Goal: Download file/media

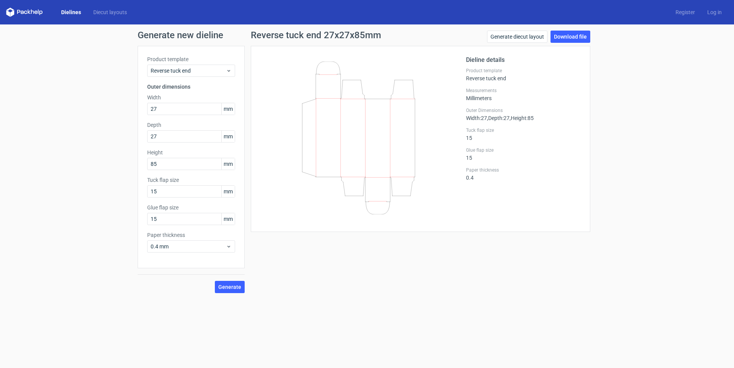
click at [75, 12] on link "Dielines" at bounding box center [71, 12] width 32 height 8
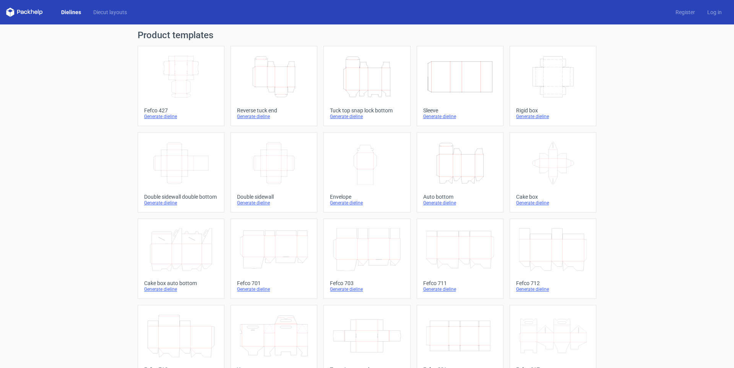
click at [285, 83] on icon "Height Depth Width" at bounding box center [274, 76] width 68 height 43
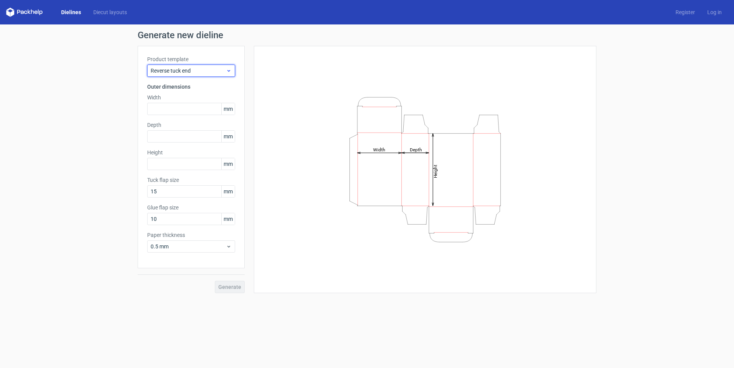
click at [194, 75] on div "Reverse tuck end" at bounding box center [191, 71] width 88 height 12
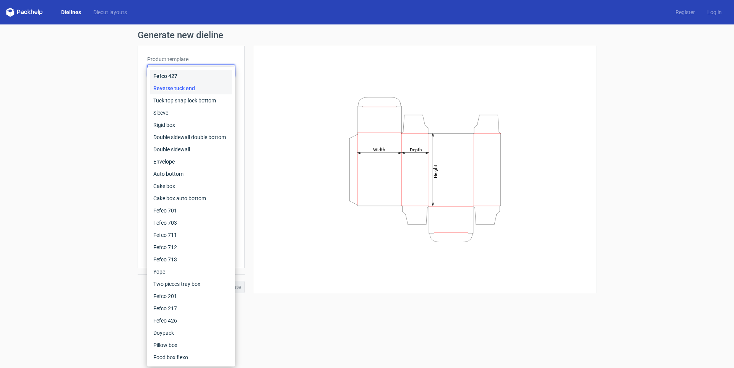
click at [194, 75] on div "Fefco 427" at bounding box center [191, 76] width 82 height 12
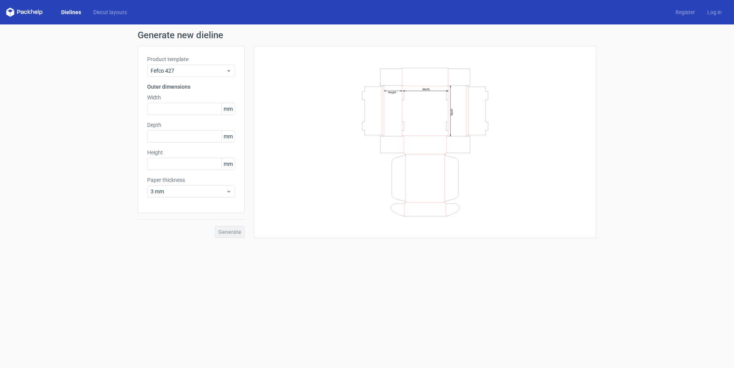
click at [71, 13] on link "Dielines" at bounding box center [71, 12] width 32 height 8
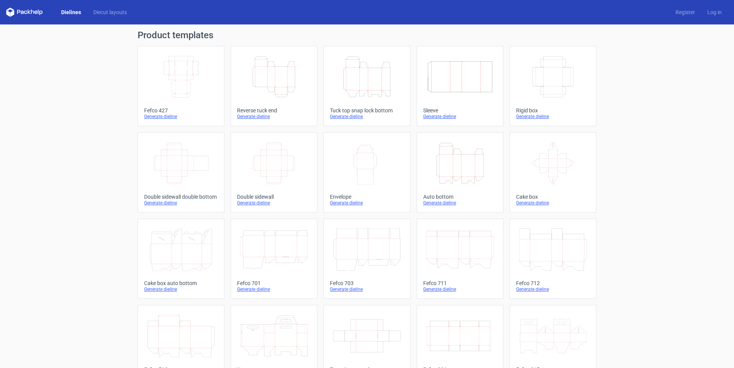
click at [369, 77] on icon "Height Depth Width" at bounding box center [367, 76] width 68 height 43
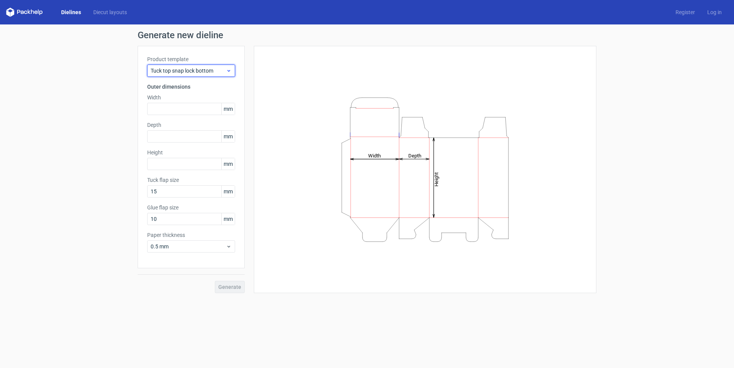
click at [188, 73] on span "Tuck top snap lock bottom" at bounding box center [188, 71] width 75 height 8
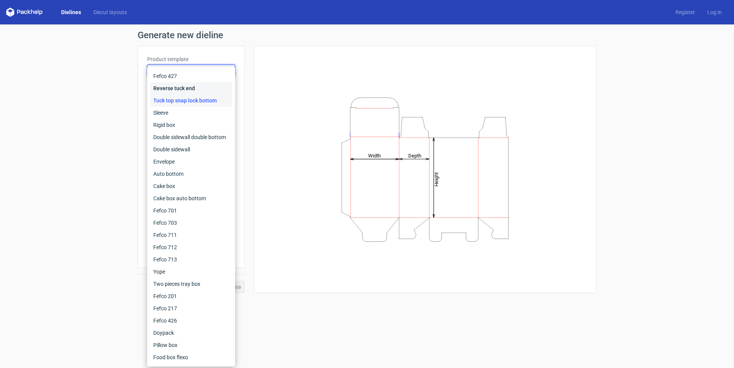
click at [178, 92] on div "Reverse tuck end" at bounding box center [191, 88] width 82 height 12
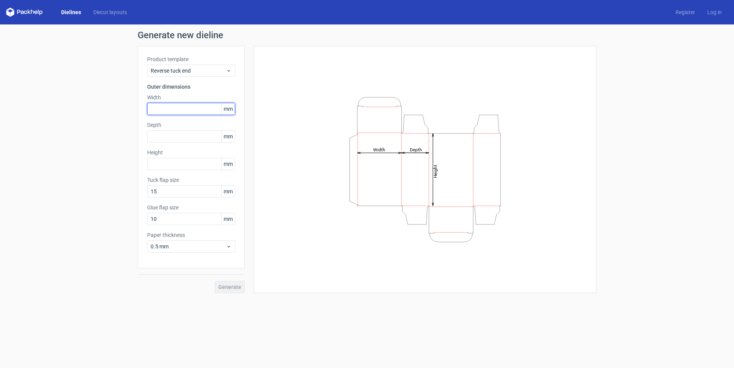
click at [187, 112] on input "text" at bounding box center [191, 109] width 88 height 12
type input "83"
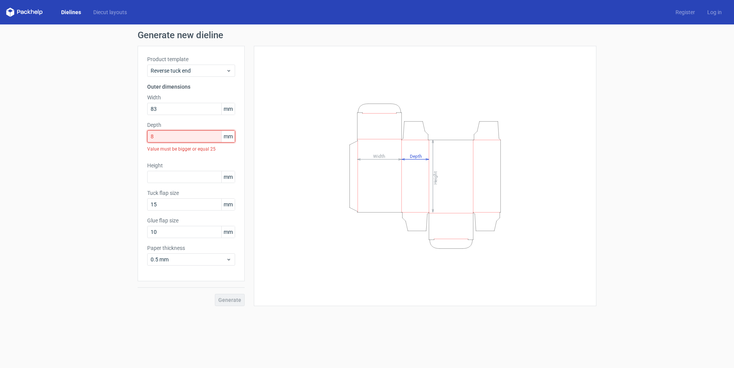
drag, startPoint x: 177, startPoint y: 141, endPoint x: 110, endPoint y: 130, distance: 68.7
click at [113, 130] on div "Generate new dieline Product template Reverse tuck end Outer dimensions Width 8…" at bounding box center [367, 168] width 734 height 288
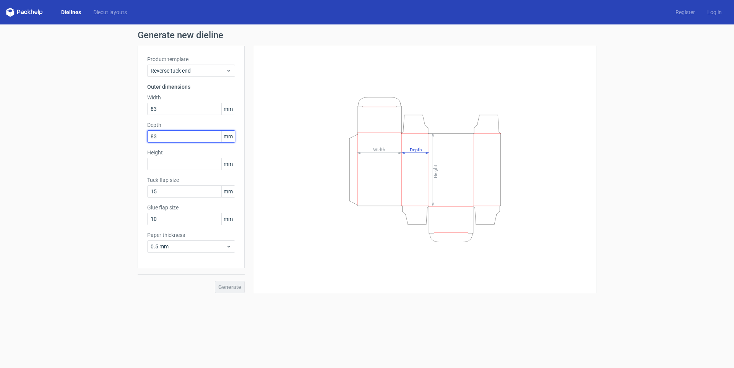
type input "83"
type input "89"
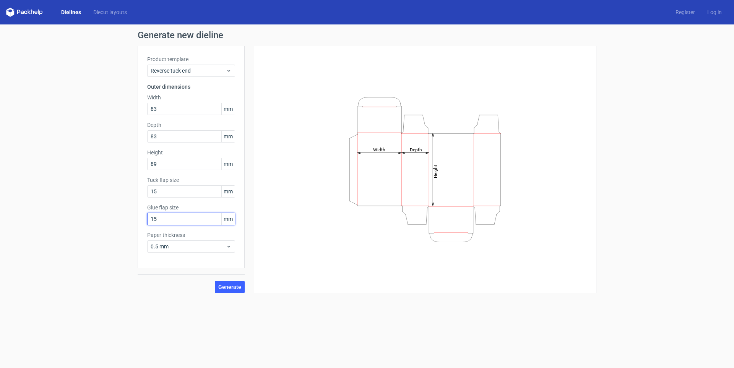
type input "15"
click at [184, 247] on span "0.5 mm" at bounding box center [188, 247] width 75 height 8
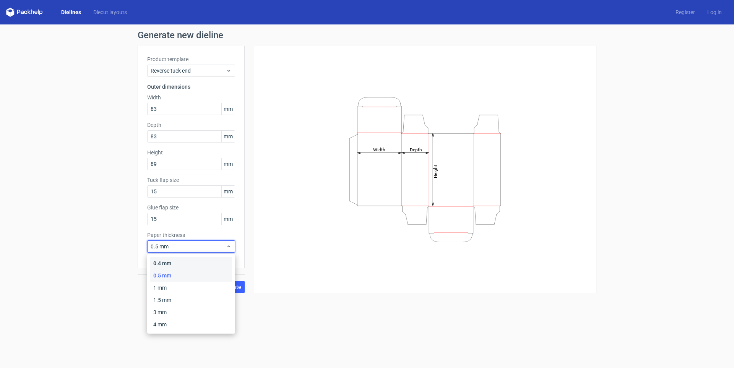
click at [177, 260] on div "0.4 mm" at bounding box center [191, 263] width 82 height 12
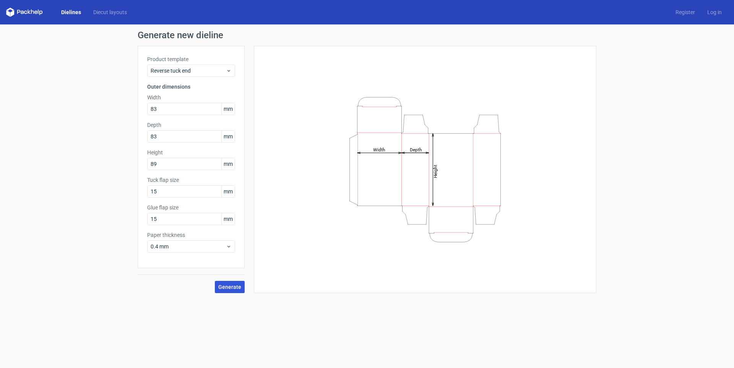
click at [233, 287] on span "Generate" at bounding box center [229, 287] width 23 height 5
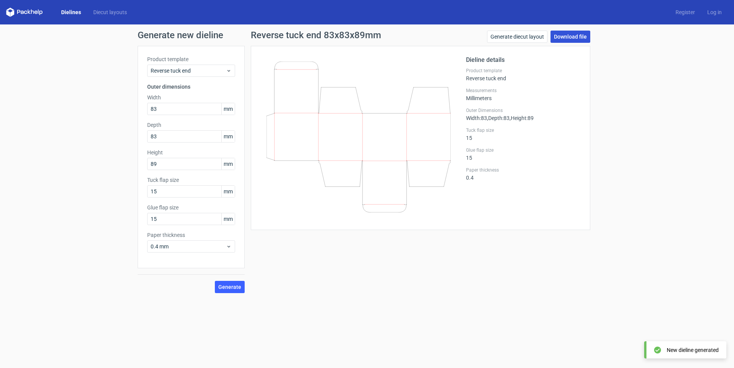
click at [576, 41] on link "Download file" at bounding box center [571, 37] width 40 height 12
click at [126, 164] on div "Generate new dieline Product template Reverse tuck end Outer dimensions Width 8…" at bounding box center [367, 161] width 734 height 275
type input "39"
click at [232, 289] on span "Generate" at bounding box center [229, 287] width 23 height 5
click at [565, 39] on link "Download file" at bounding box center [571, 37] width 40 height 12
